Goal: Transaction & Acquisition: Purchase product/service

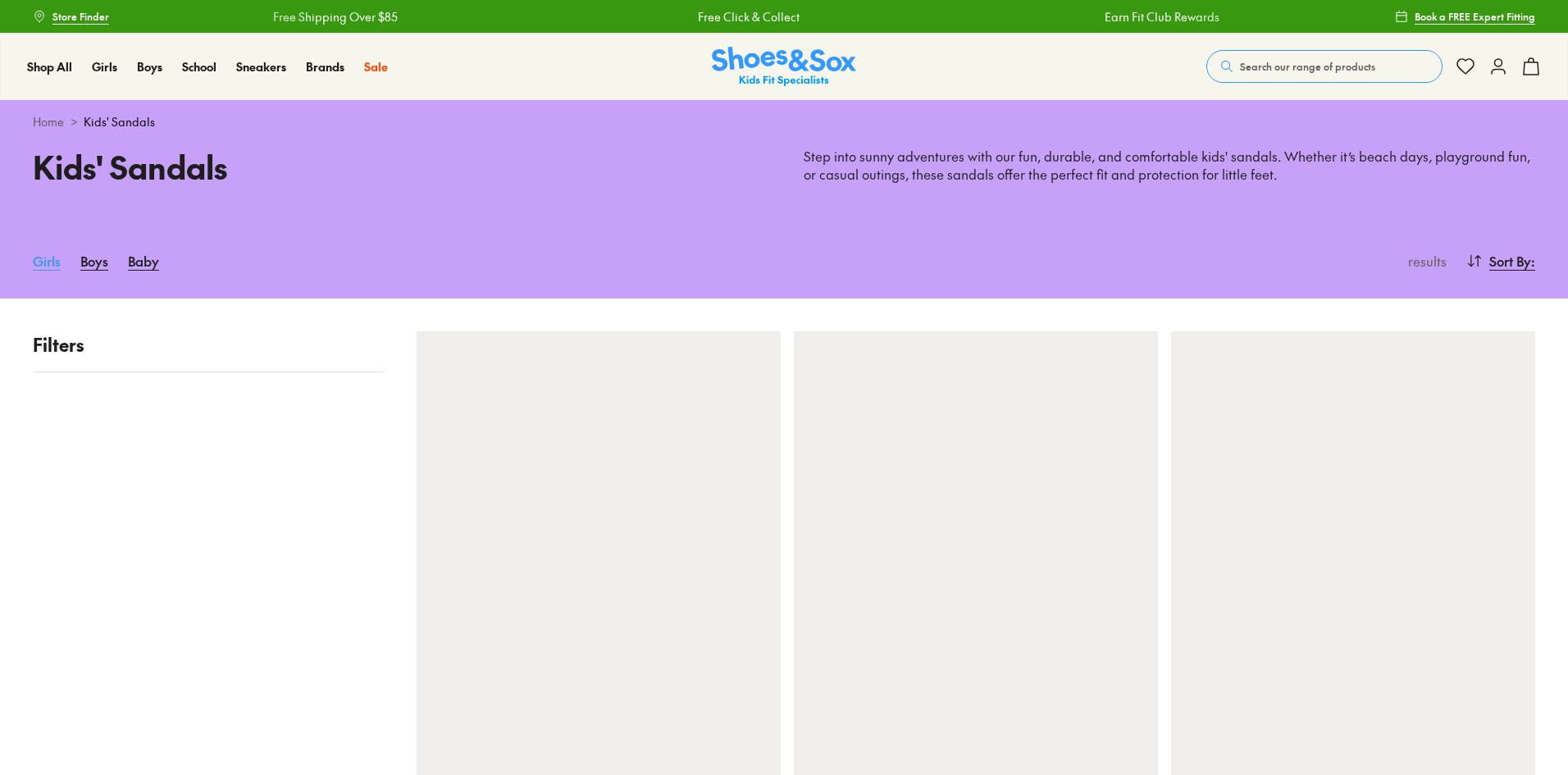
click at [41, 262] on link "Girls" at bounding box center [47, 261] width 28 height 36
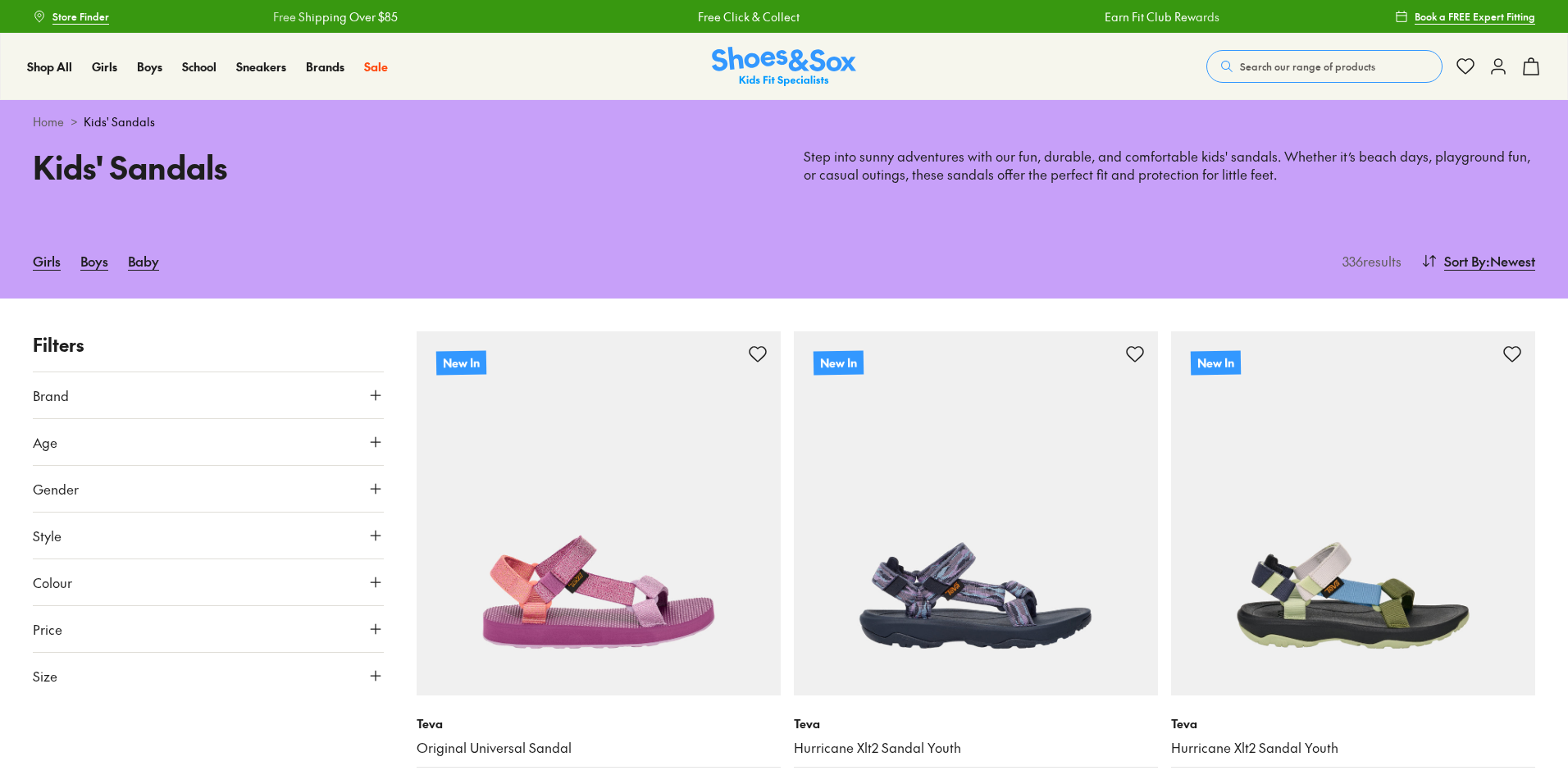
type input "***"
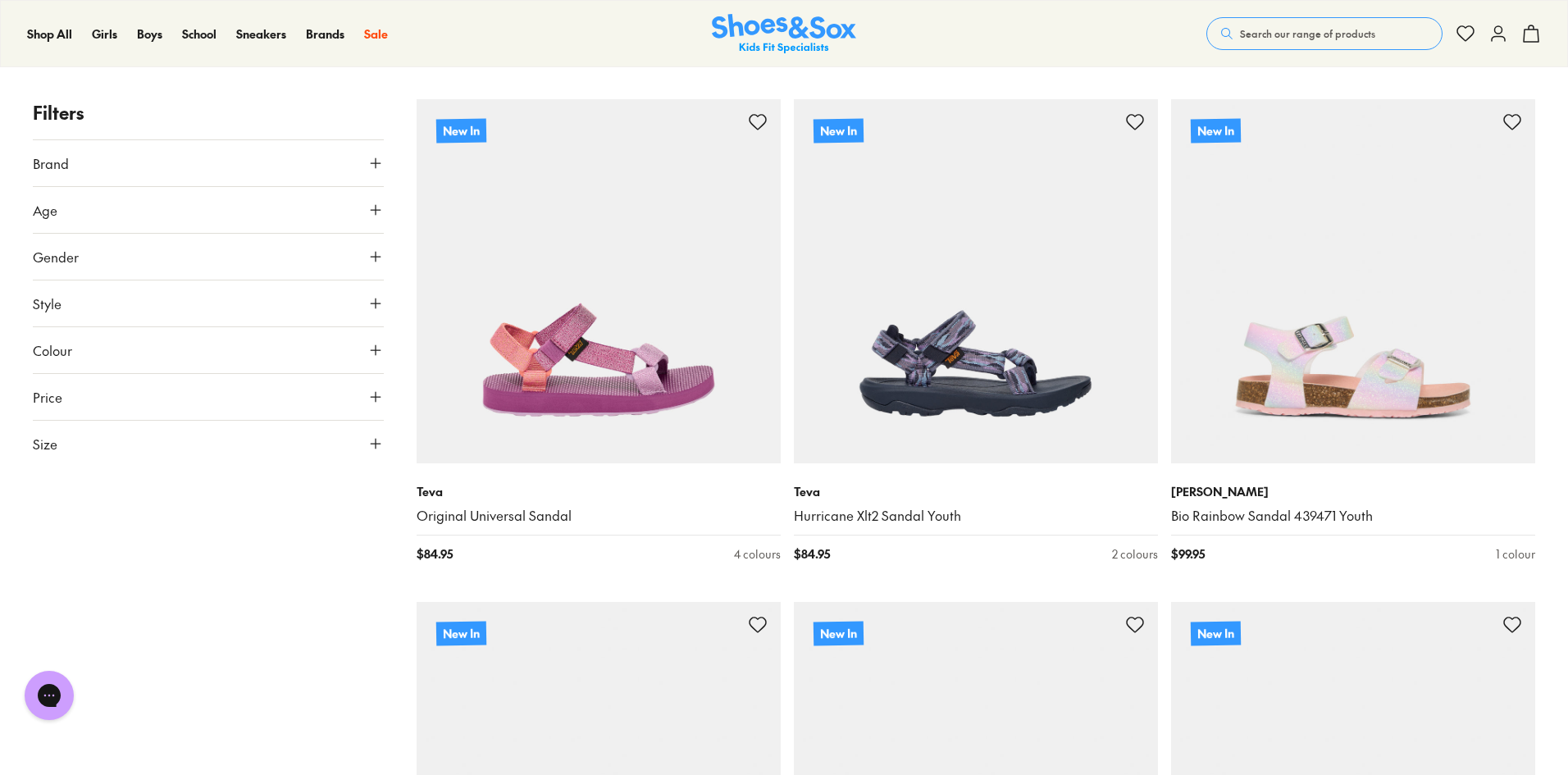
click at [107, 334] on button "Colour" at bounding box center [208, 350] width 351 height 46
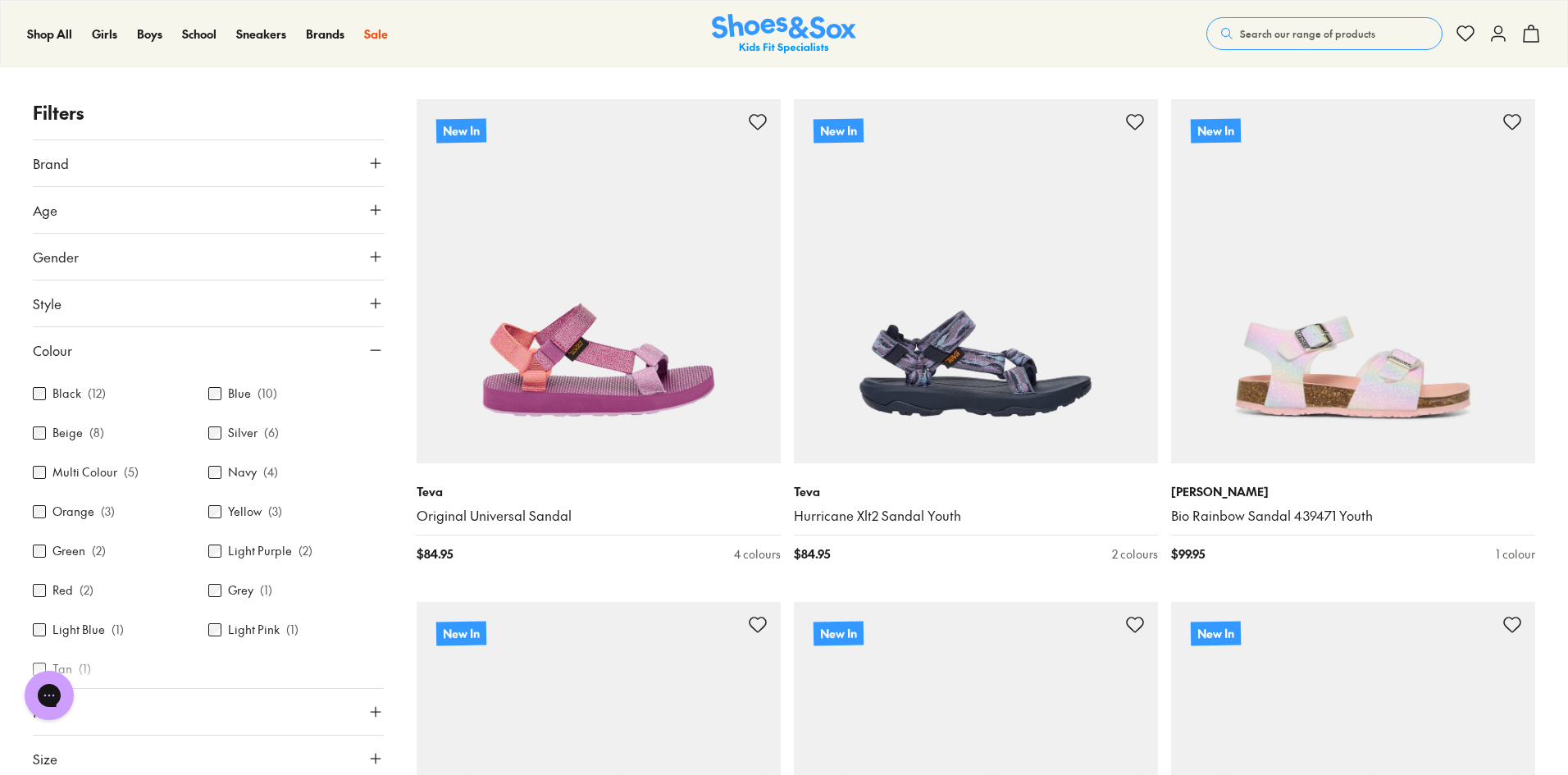
scroll to position [164, 0]
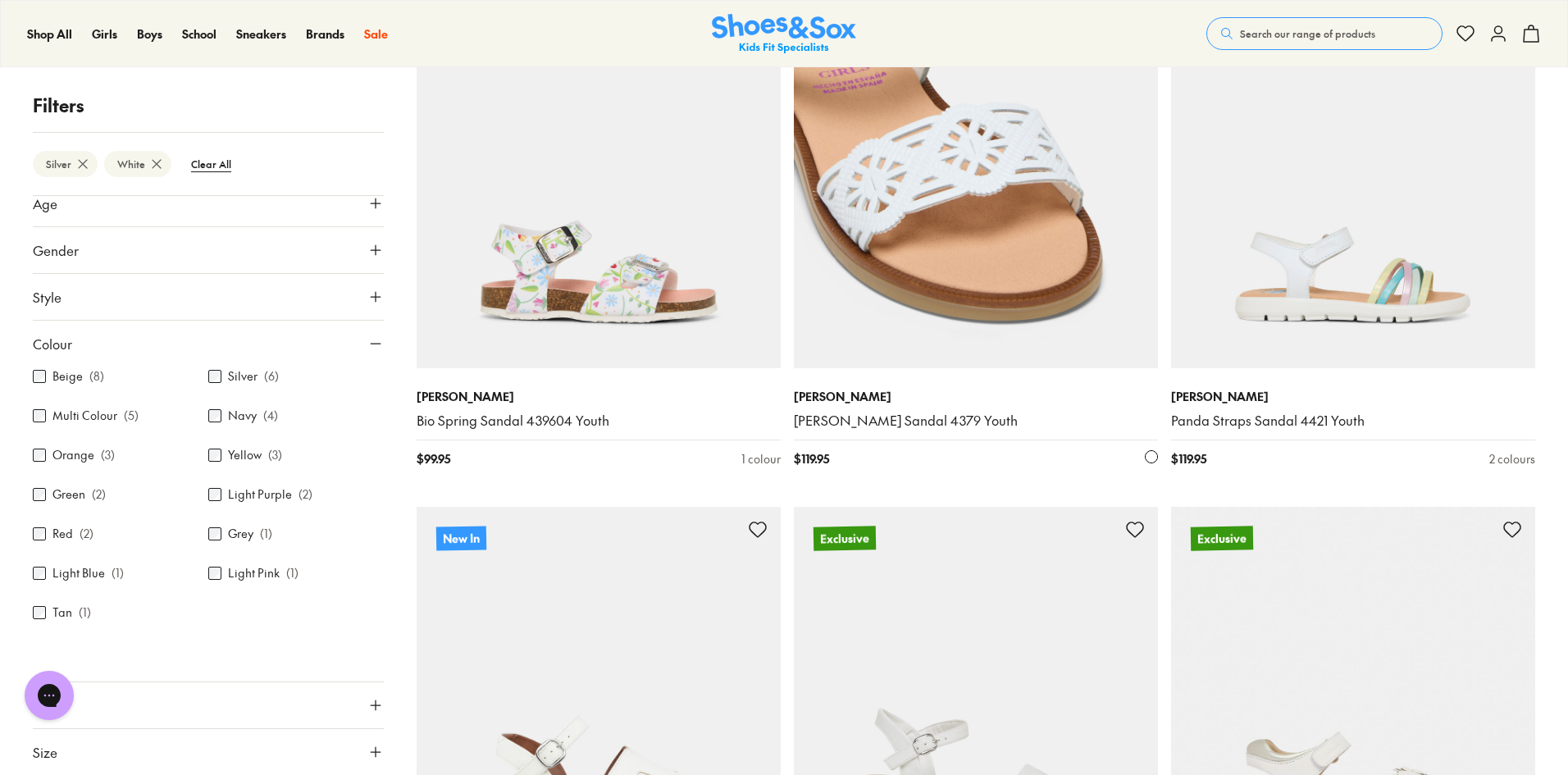
scroll to position [370, 0]
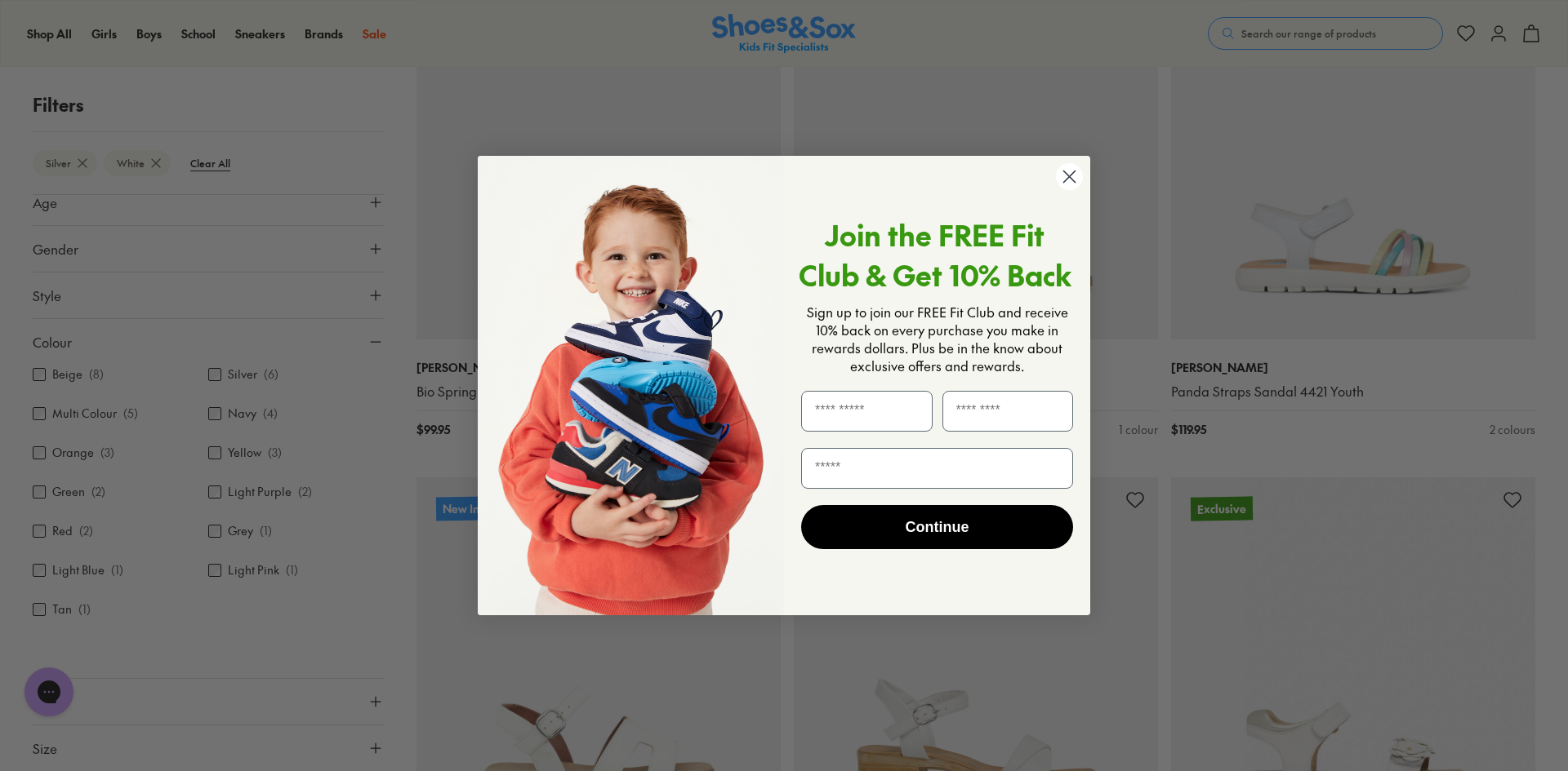
drag, startPoint x: 1070, startPoint y: 174, endPoint x: 1089, endPoint y: 204, distance: 35.5
click at [1072, 174] on icon "Close dialog" at bounding box center [1069, 176] width 29 height 29
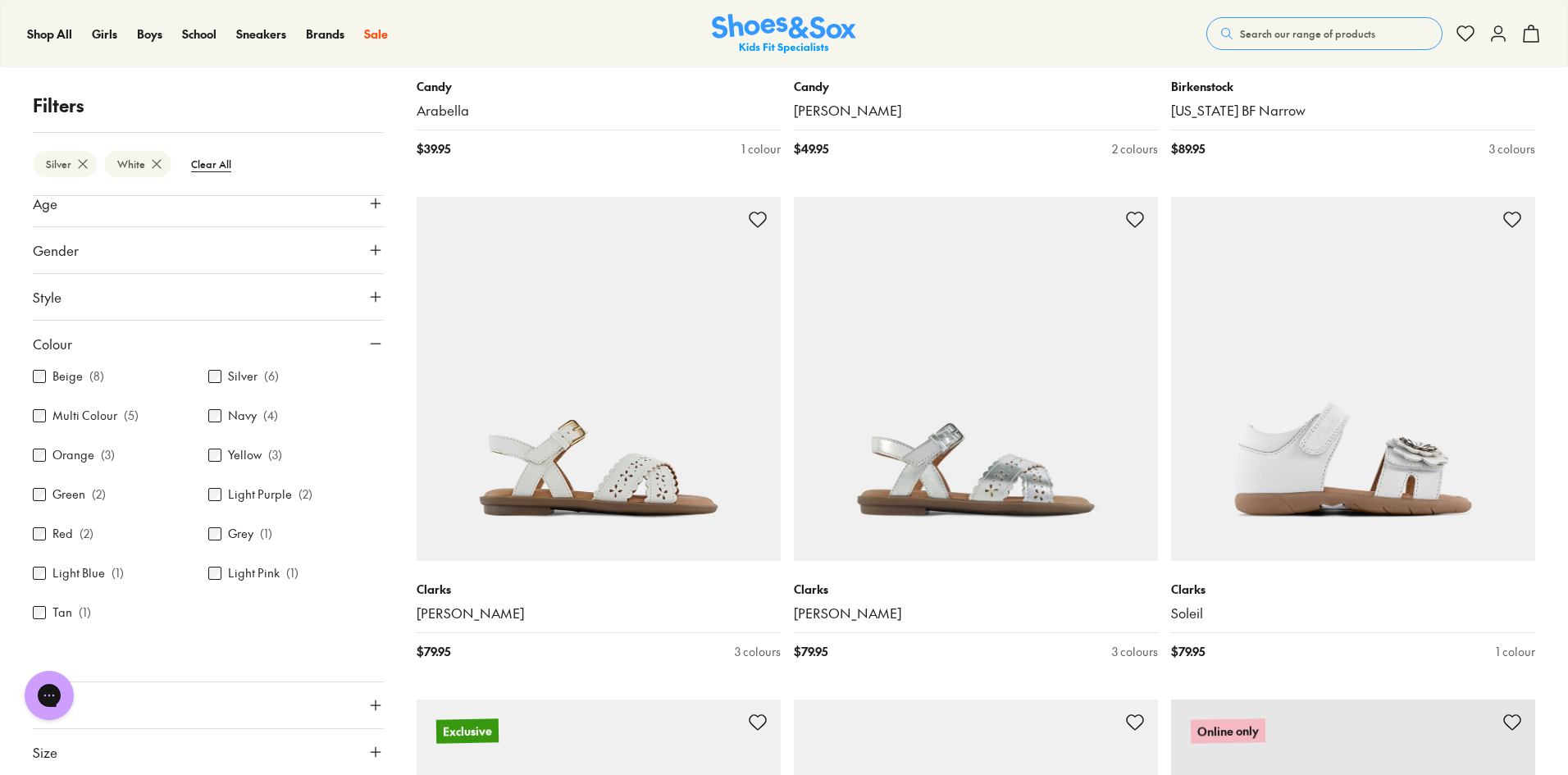
scroll to position [4063, 0]
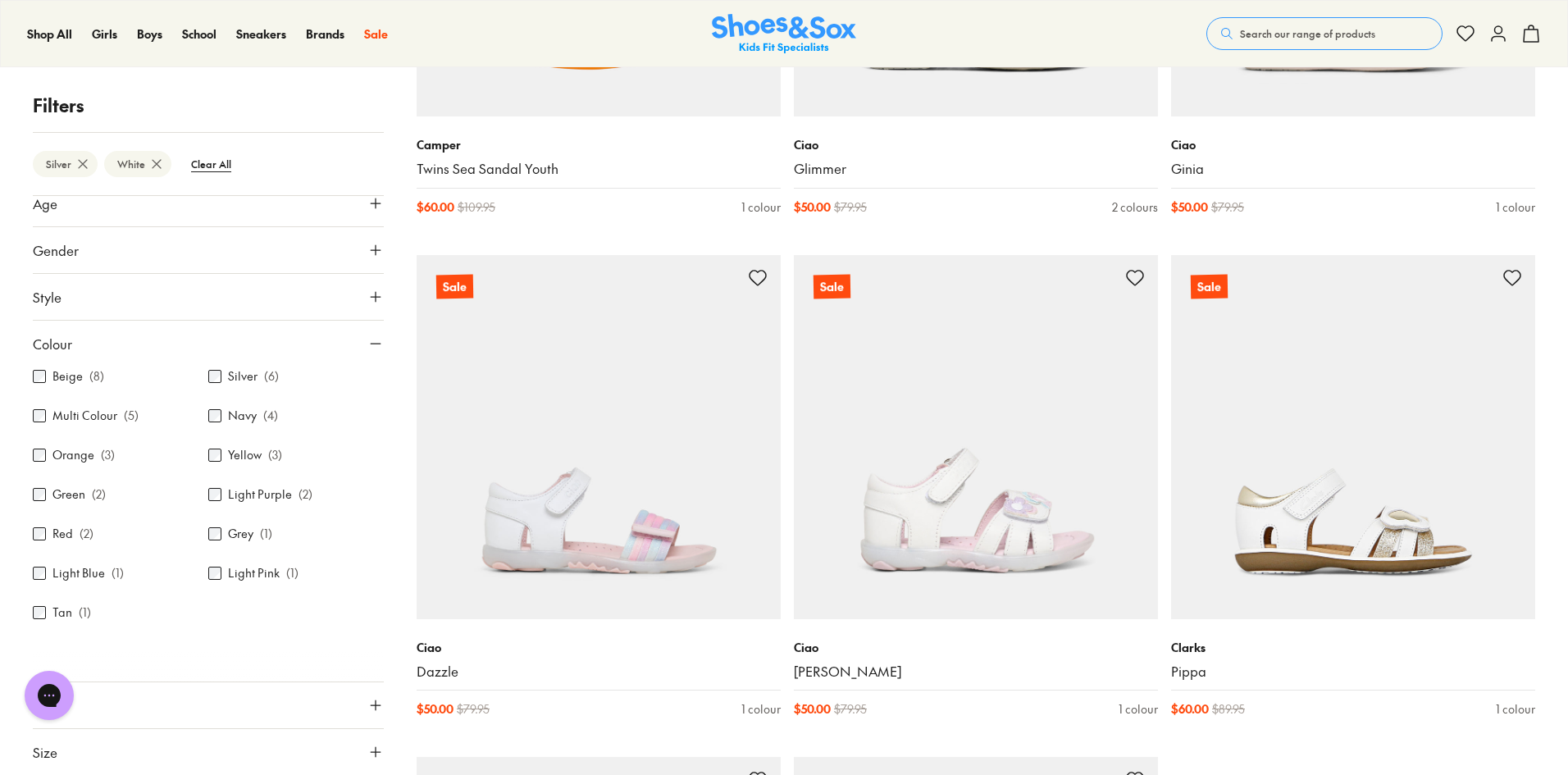
scroll to position [8083, 0]
